Goal: Information Seeking & Learning: Check status

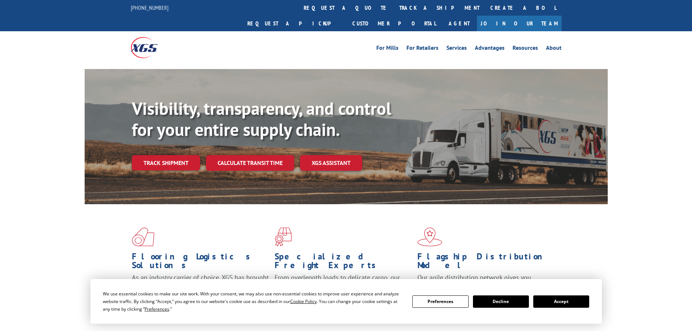
click at [176, 155] on div "Visibility, transparency, and control for your entire supply chain. Track shipm…" at bounding box center [370, 148] width 476 height 101
click at [172, 155] on link "Track shipment" at bounding box center [166, 162] width 68 height 15
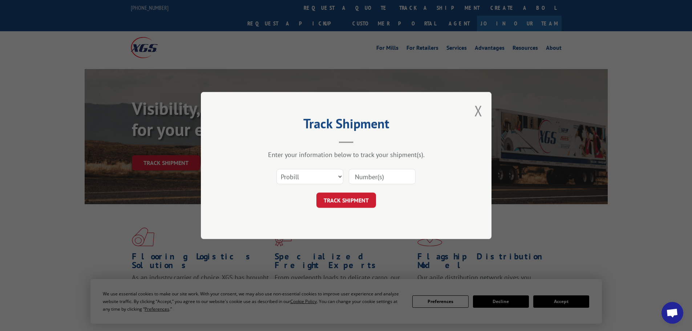
click at [380, 174] on input at bounding box center [382, 176] width 67 height 15
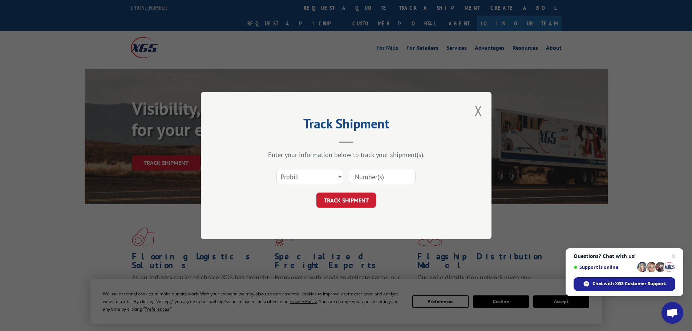
paste input "17326438"
type input "17326438"
click at [337, 197] on button "TRACK SHIPMENT" at bounding box center [346, 199] width 60 height 15
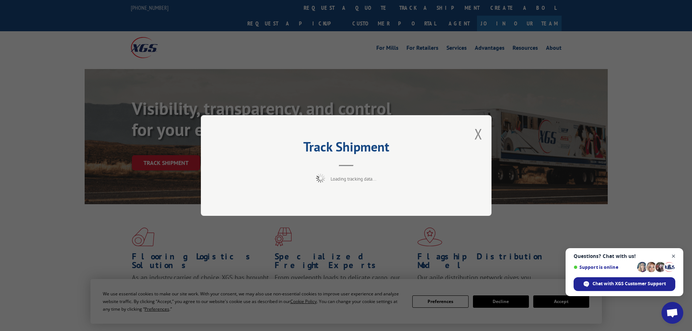
click at [673, 255] on span "Close chat" at bounding box center [673, 256] width 9 height 9
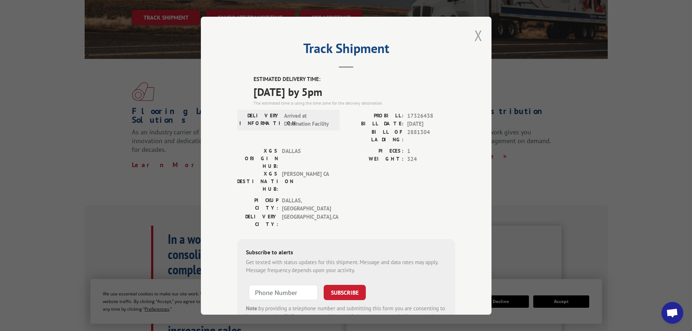
click at [475, 34] on button "Close modal" at bounding box center [478, 35] width 8 height 19
